Goal: Information Seeking & Learning: Learn about a topic

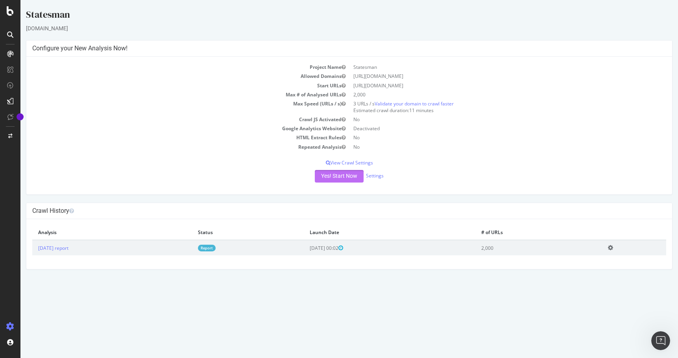
click at [326, 174] on button "Yes! Start Now" at bounding box center [339, 176] width 49 height 13
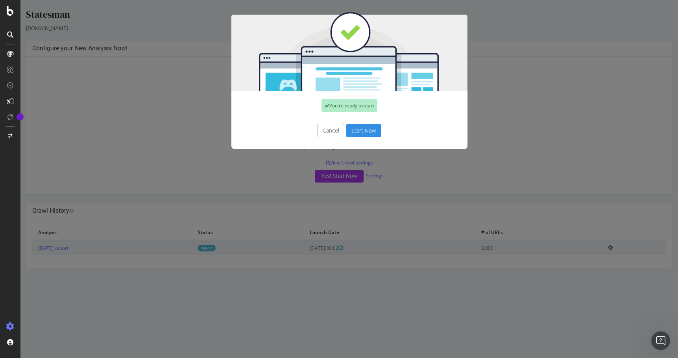
click at [326, 128] on button "Cancel" at bounding box center [330, 130] width 27 height 13
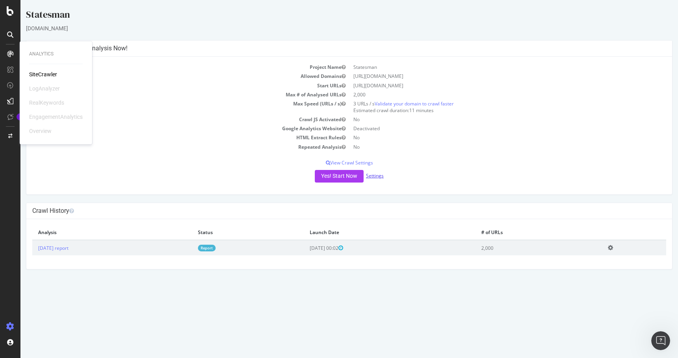
click at [374, 174] on link "Settings" at bounding box center [375, 175] width 18 height 7
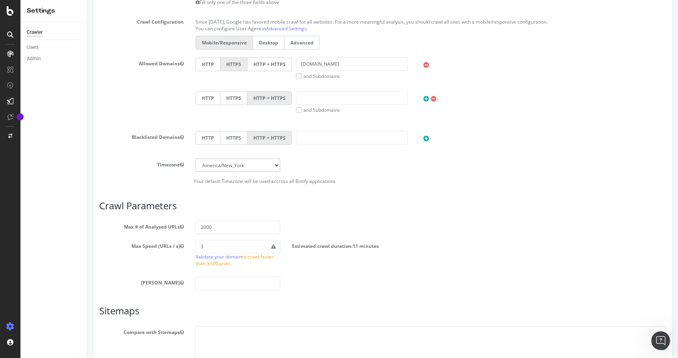
scroll to position [315, 0]
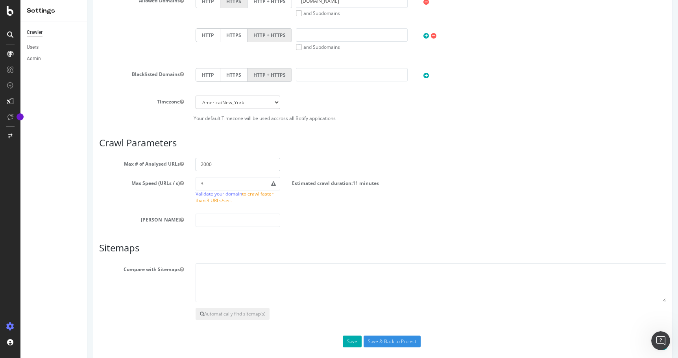
click at [231, 165] on input "2000" at bounding box center [238, 164] width 85 height 13
type input "5"
type input "2000"
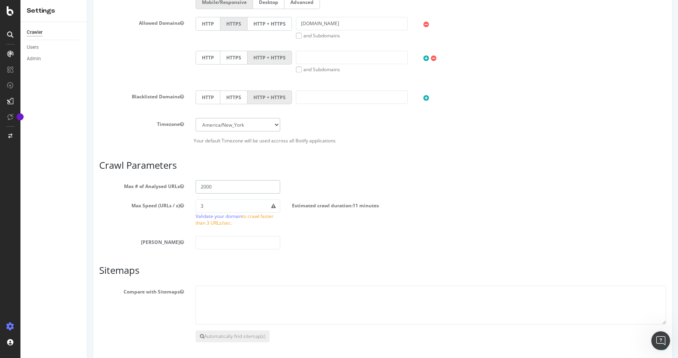
scroll to position [317, 0]
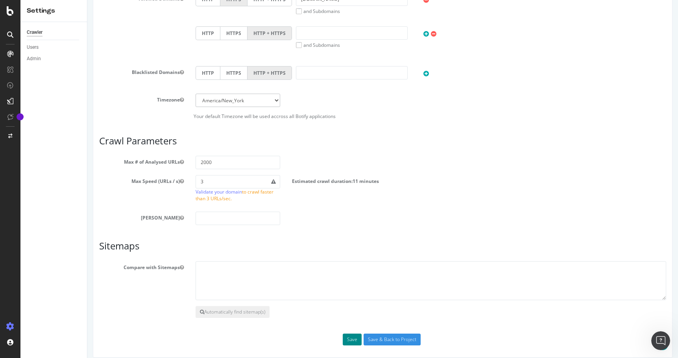
click at [351, 340] on button "Save" at bounding box center [352, 340] width 19 height 12
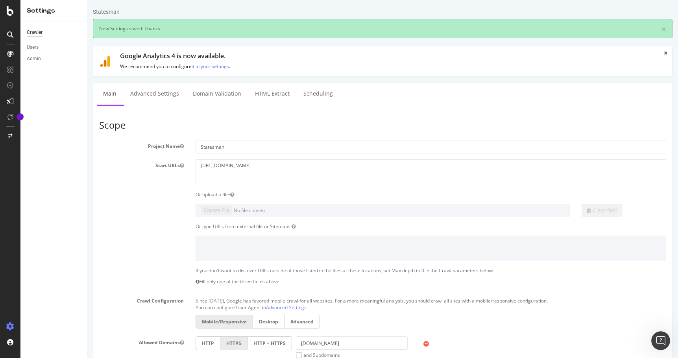
scroll to position [351, 0]
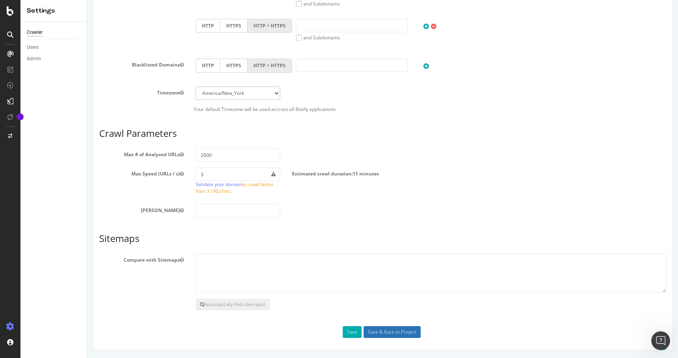
click at [387, 330] on input "Save & Back to Project" at bounding box center [392, 332] width 57 height 12
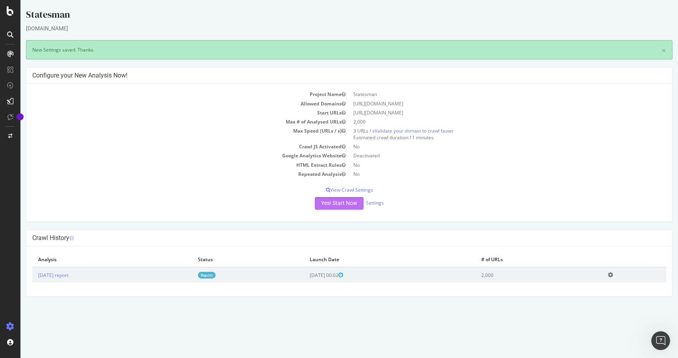
click at [339, 204] on button "Yes! Start Now" at bounding box center [339, 203] width 49 height 13
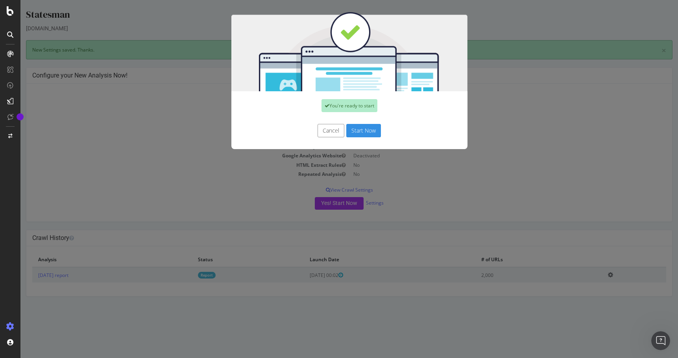
click at [364, 132] on button "Start Now" at bounding box center [363, 130] width 35 height 13
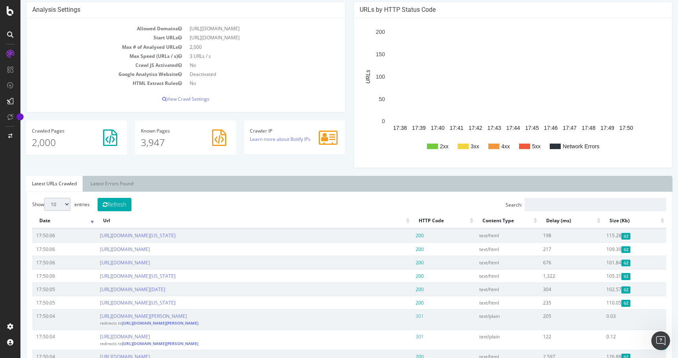
scroll to position [319, 0]
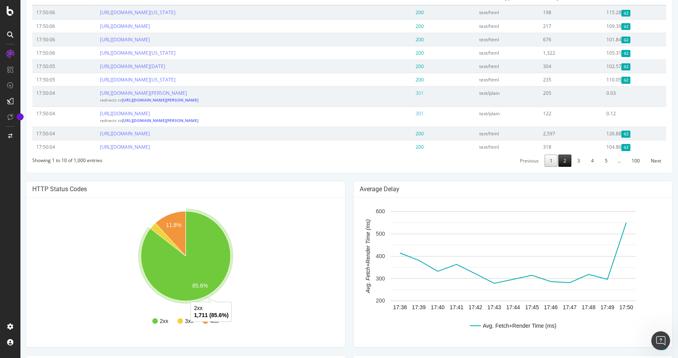
click at [565, 167] on link "2" at bounding box center [564, 161] width 13 height 12
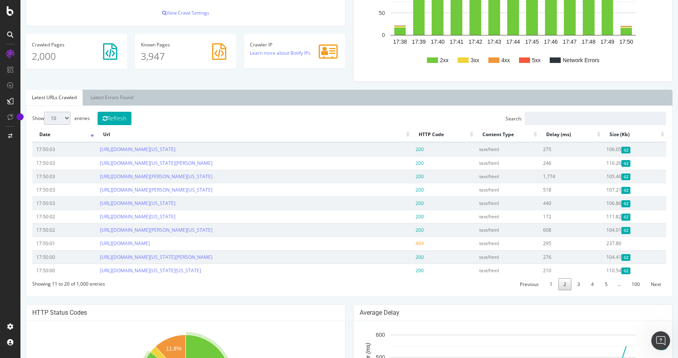
scroll to position [237, 0]
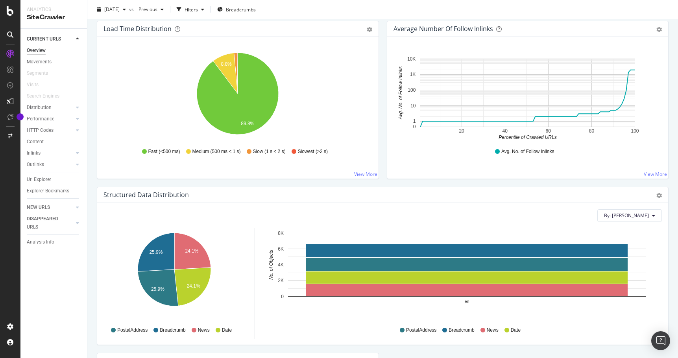
scroll to position [338, 0]
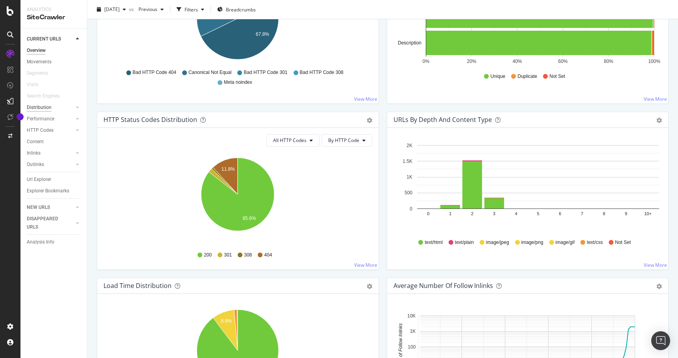
click at [41, 108] on div "Distribution" at bounding box center [39, 107] width 25 height 8
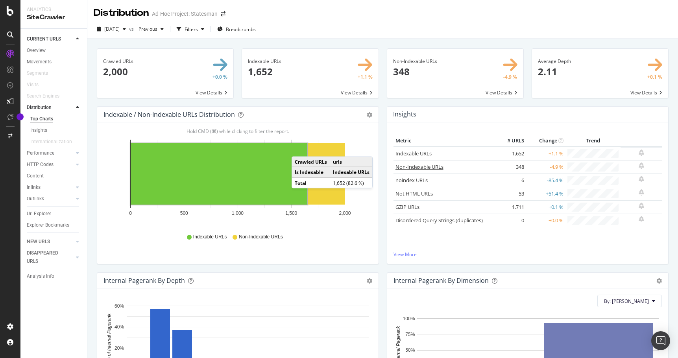
click at [412, 166] on link "Non-Indexable URLs" at bounding box center [419, 166] width 48 height 7
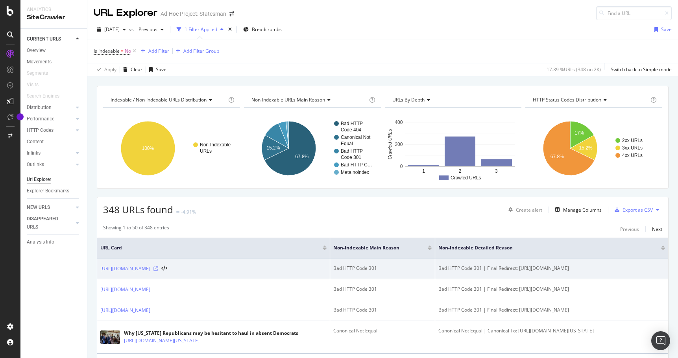
click at [158, 268] on icon at bounding box center [155, 268] width 5 height 5
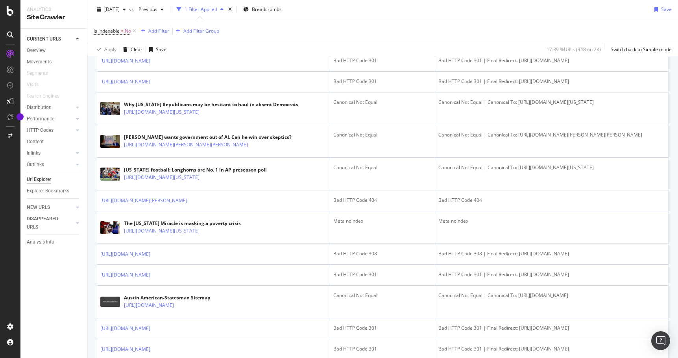
scroll to position [231, 0]
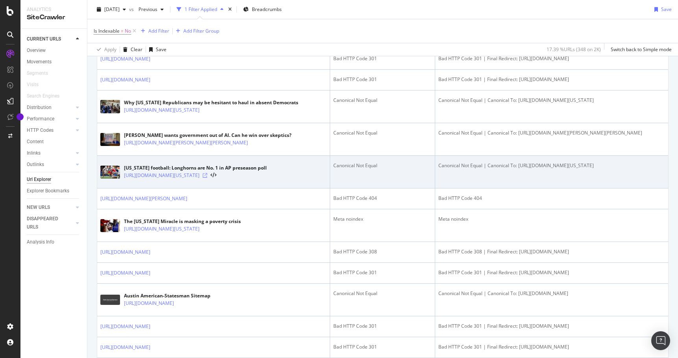
click at [207, 178] on icon at bounding box center [205, 175] width 5 height 5
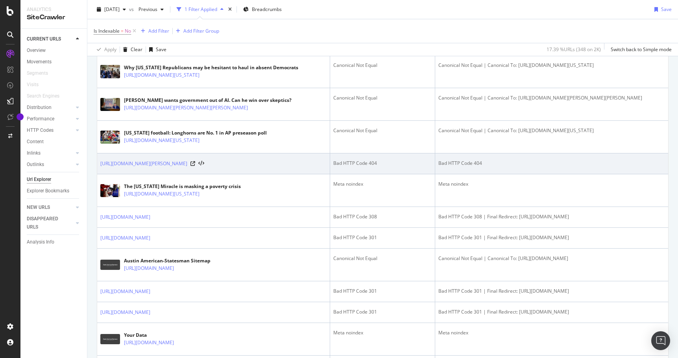
scroll to position [352, 0]
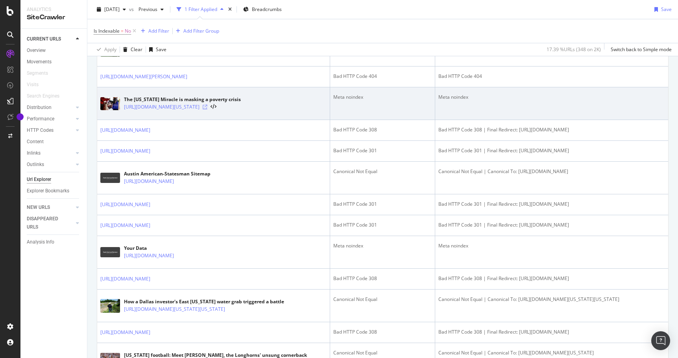
click at [207, 109] on icon at bounding box center [205, 107] width 5 height 5
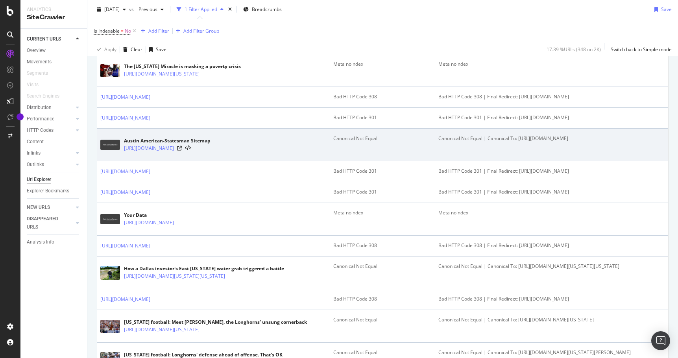
scroll to position [390, 0]
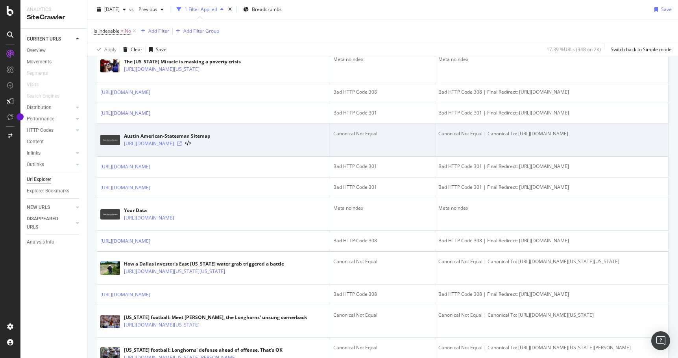
click at [182, 146] on icon at bounding box center [179, 143] width 5 height 5
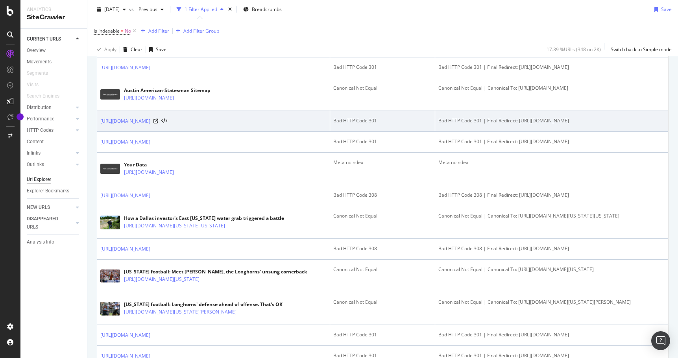
scroll to position [447, 0]
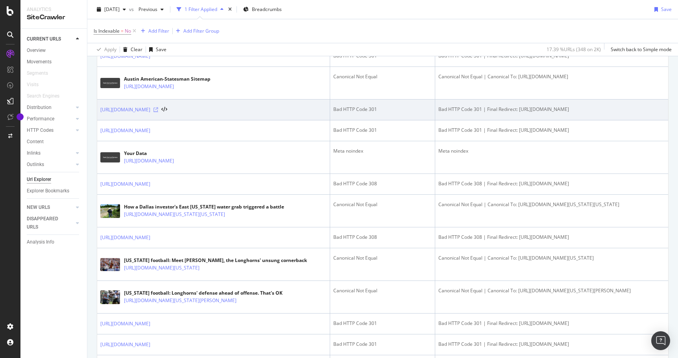
click at [158, 112] on icon at bounding box center [155, 109] width 5 height 5
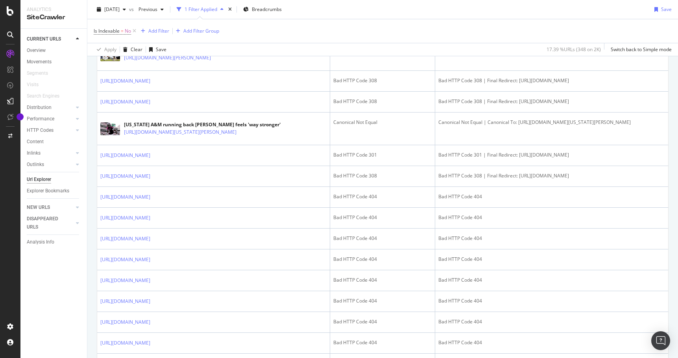
scroll to position [1028, 0]
